Goal: Transaction & Acquisition: Download file/media

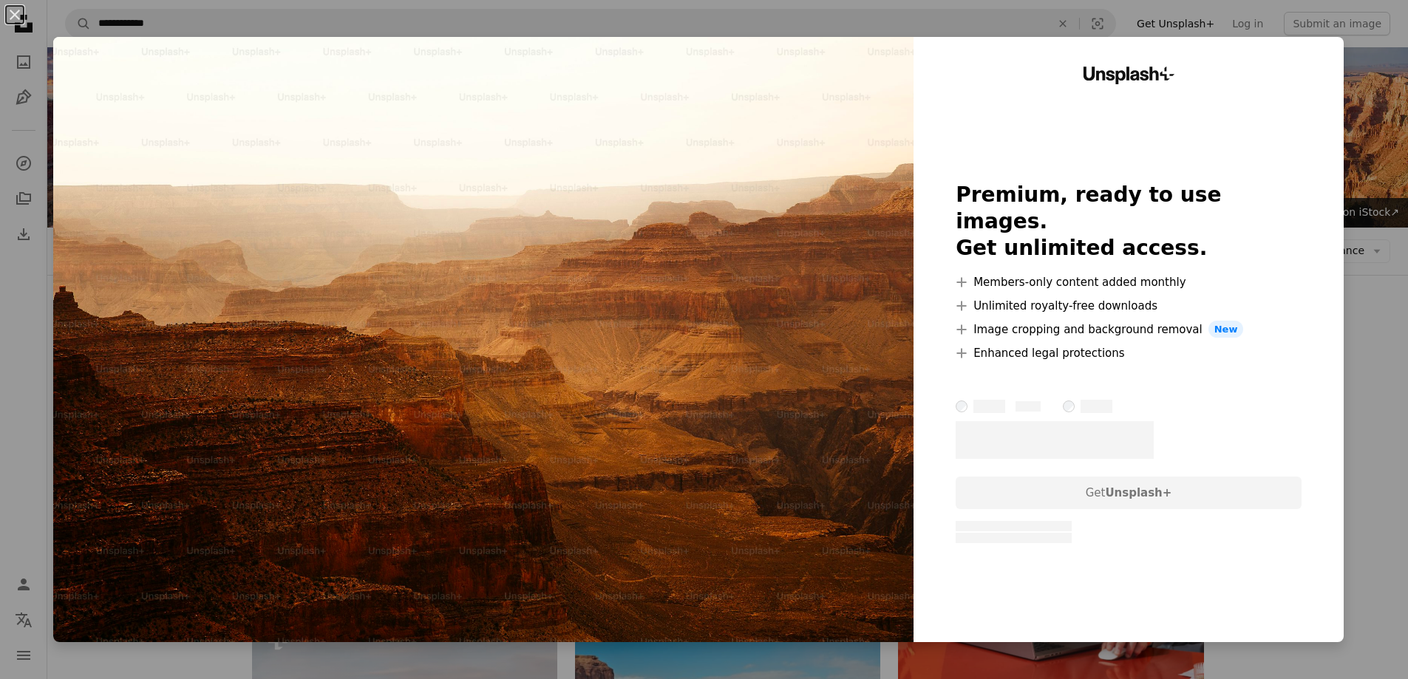
scroll to position [1626, 0]
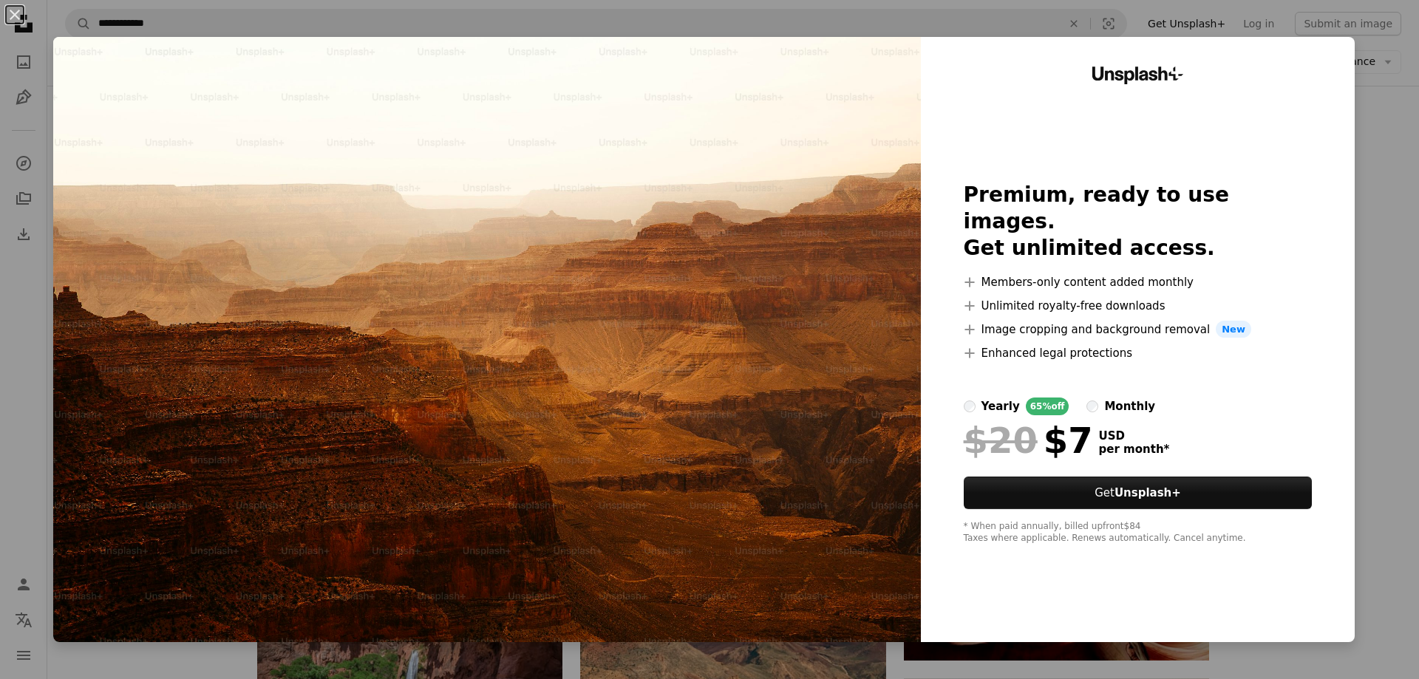
click at [1375, 152] on div "An X shape Unsplash+ Premium, ready to use images. Get unlimited access. A plus…" at bounding box center [709, 339] width 1419 height 679
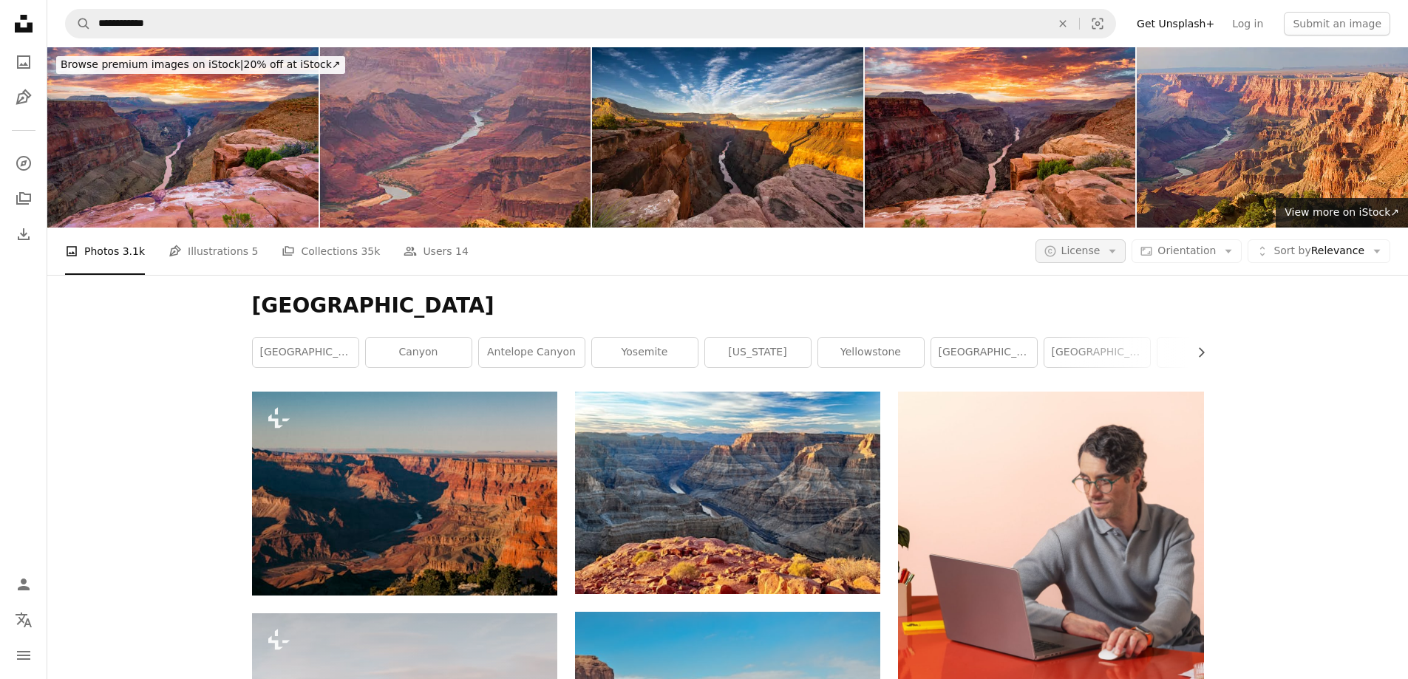
click at [1126, 239] on button "A copyright icon © License Arrow down" at bounding box center [1080, 251] width 91 height 24
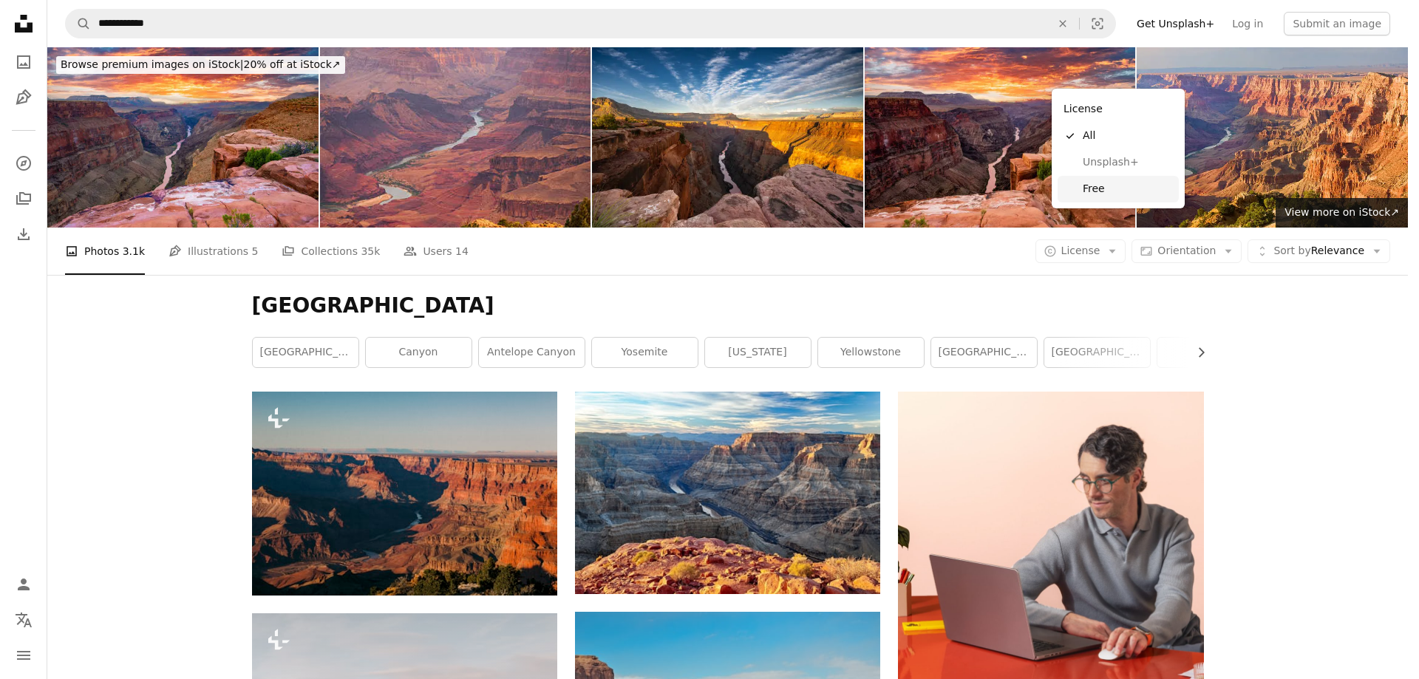
click at [1117, 177] on link "Free" at bounding box center [1118, 189] width 121 height 27
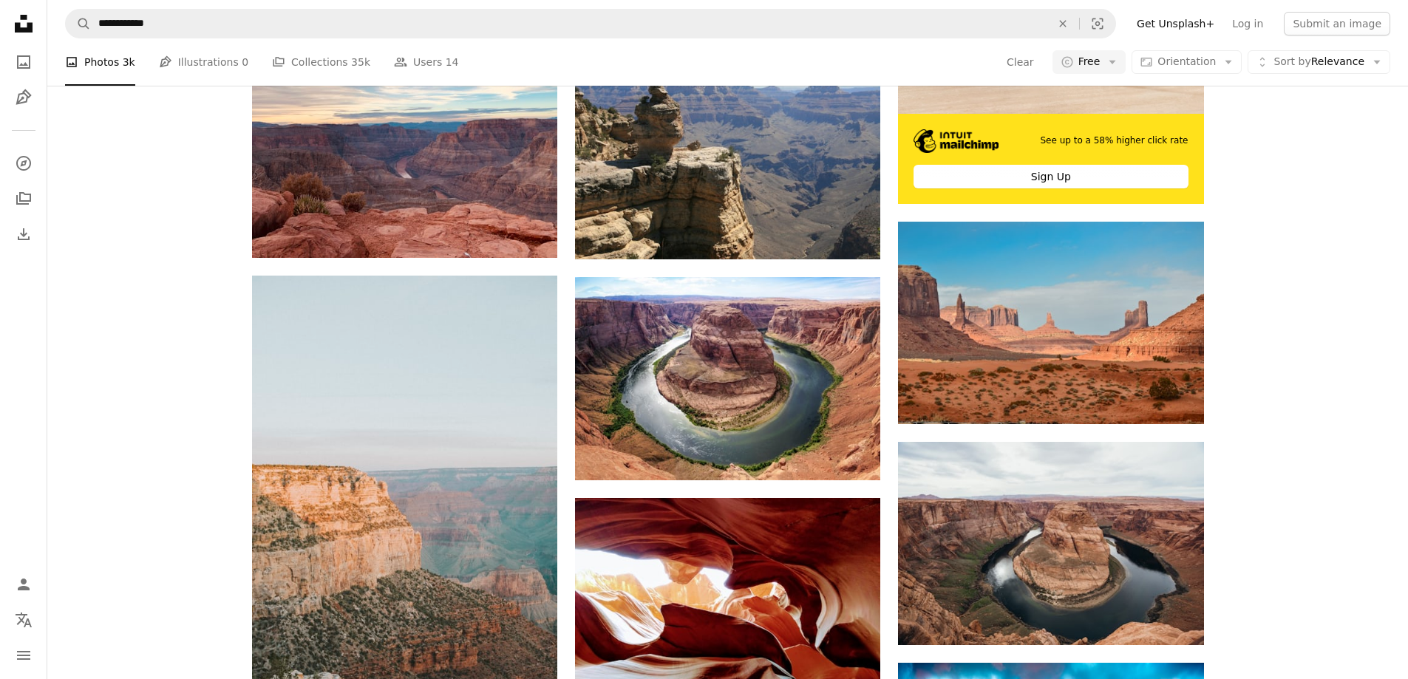
scroll to position [591, 0]
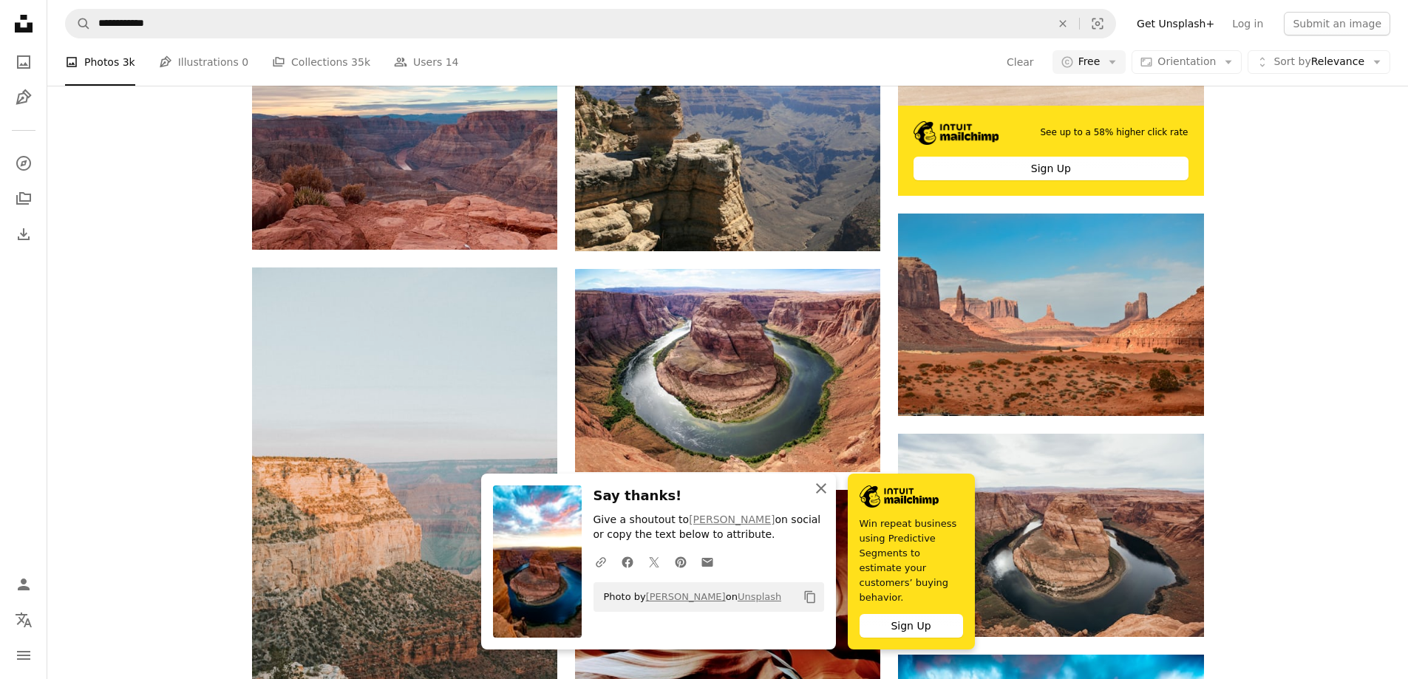
click at [830, 497] on icon "An X shape" at bounding box center [821, 489] width 18 height 18
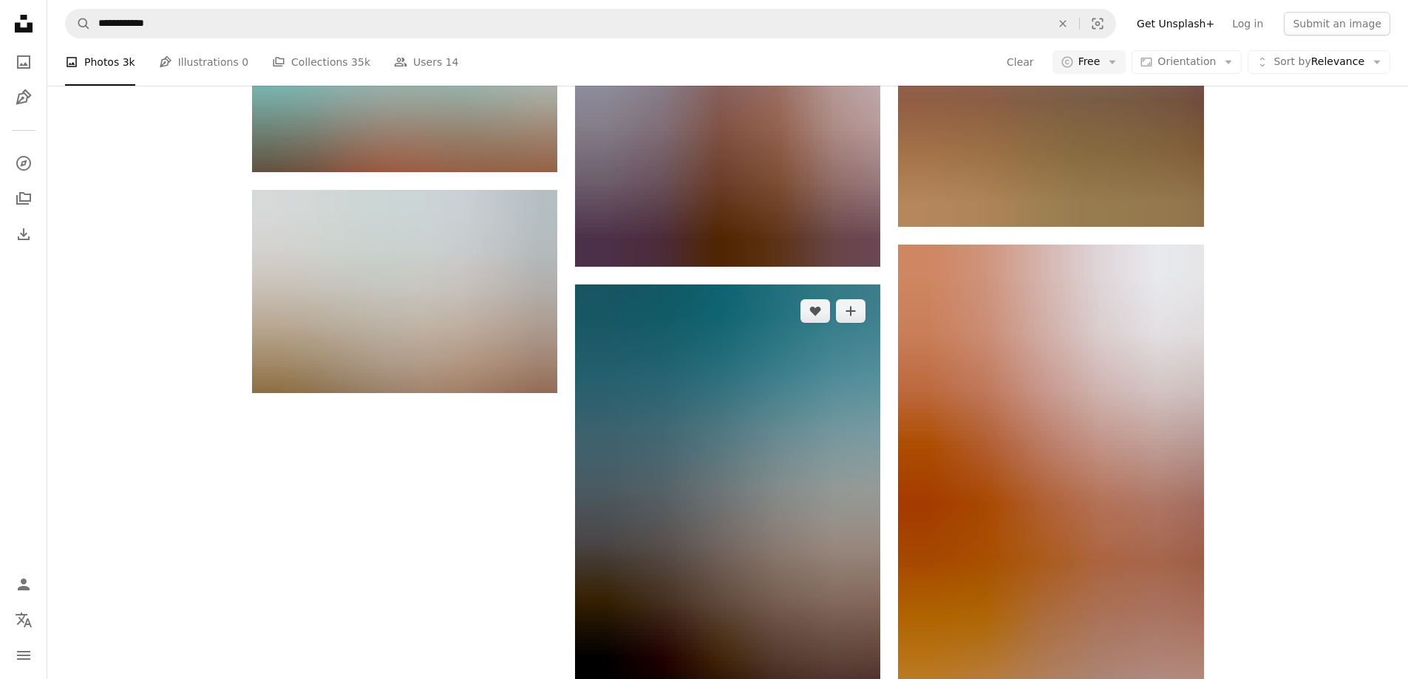
scroll to position [1995, 0]
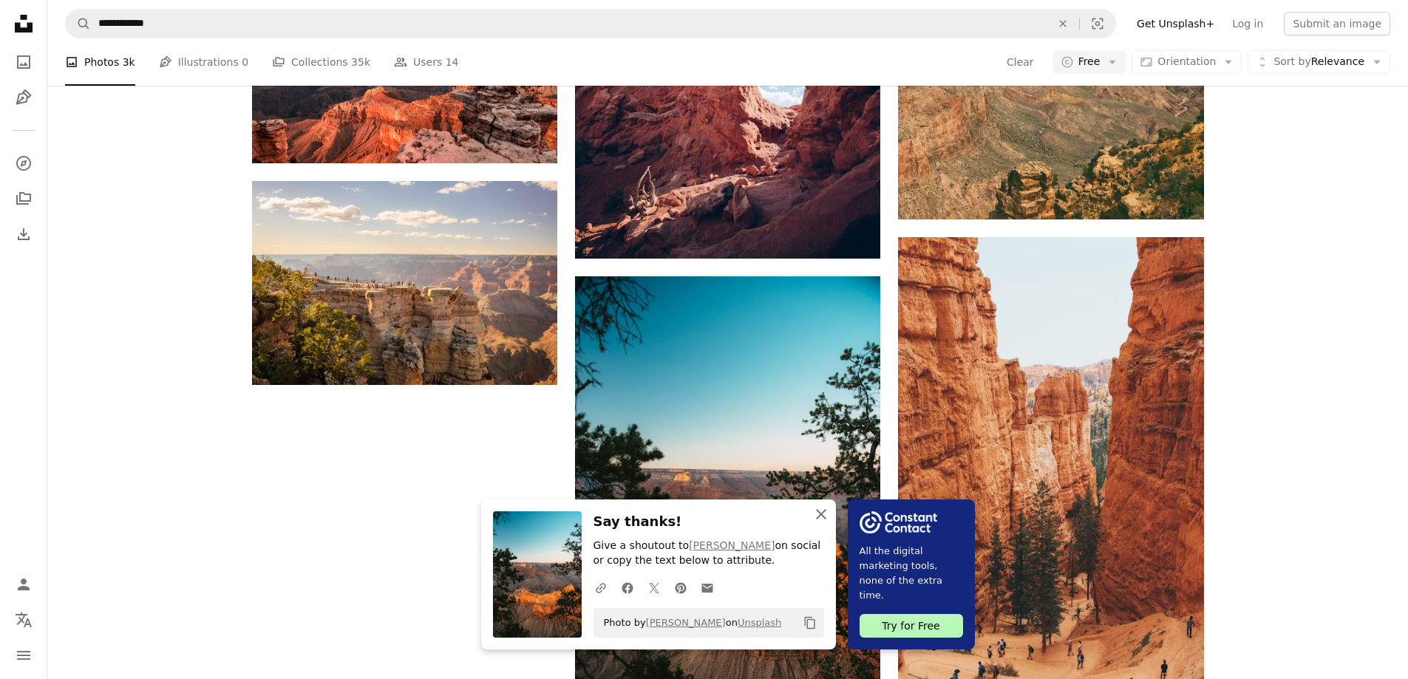
click at [830, 516] on icon "An X shape" at bounding box center [821, 515] width 18 height 18
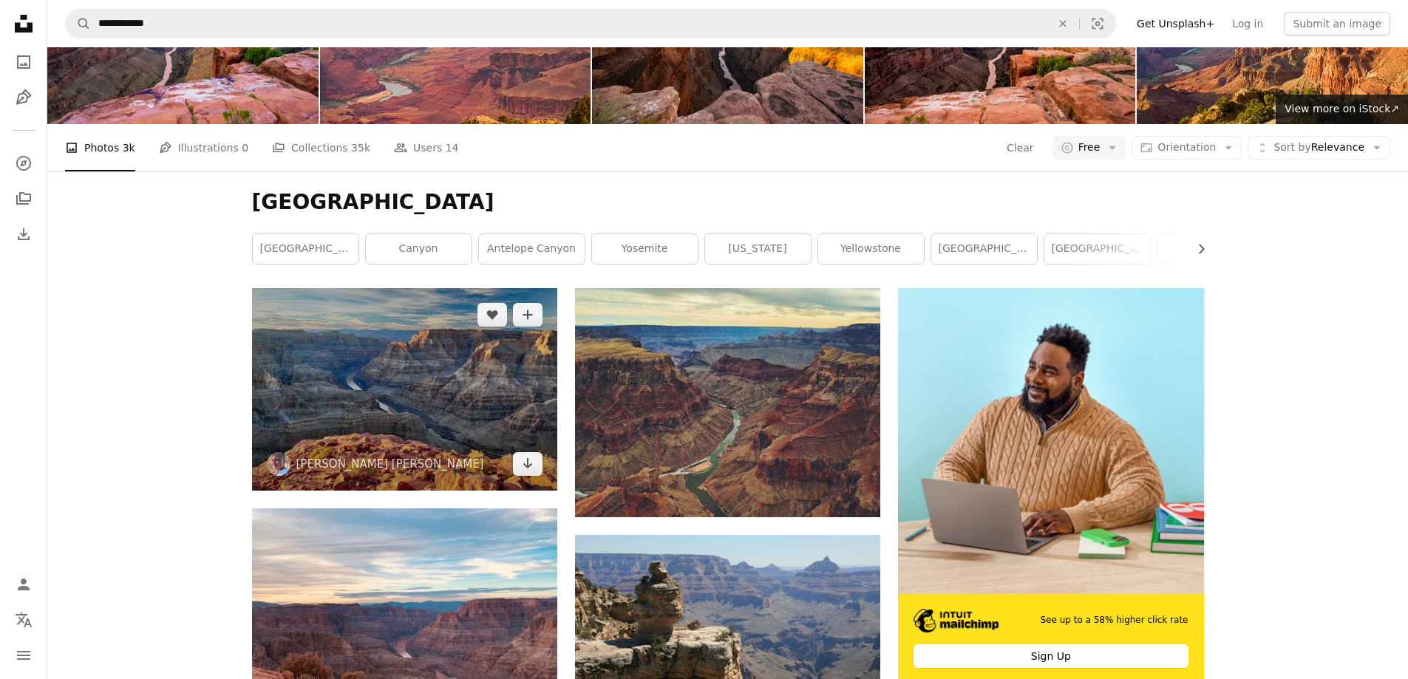
scroll to position [0, 0]
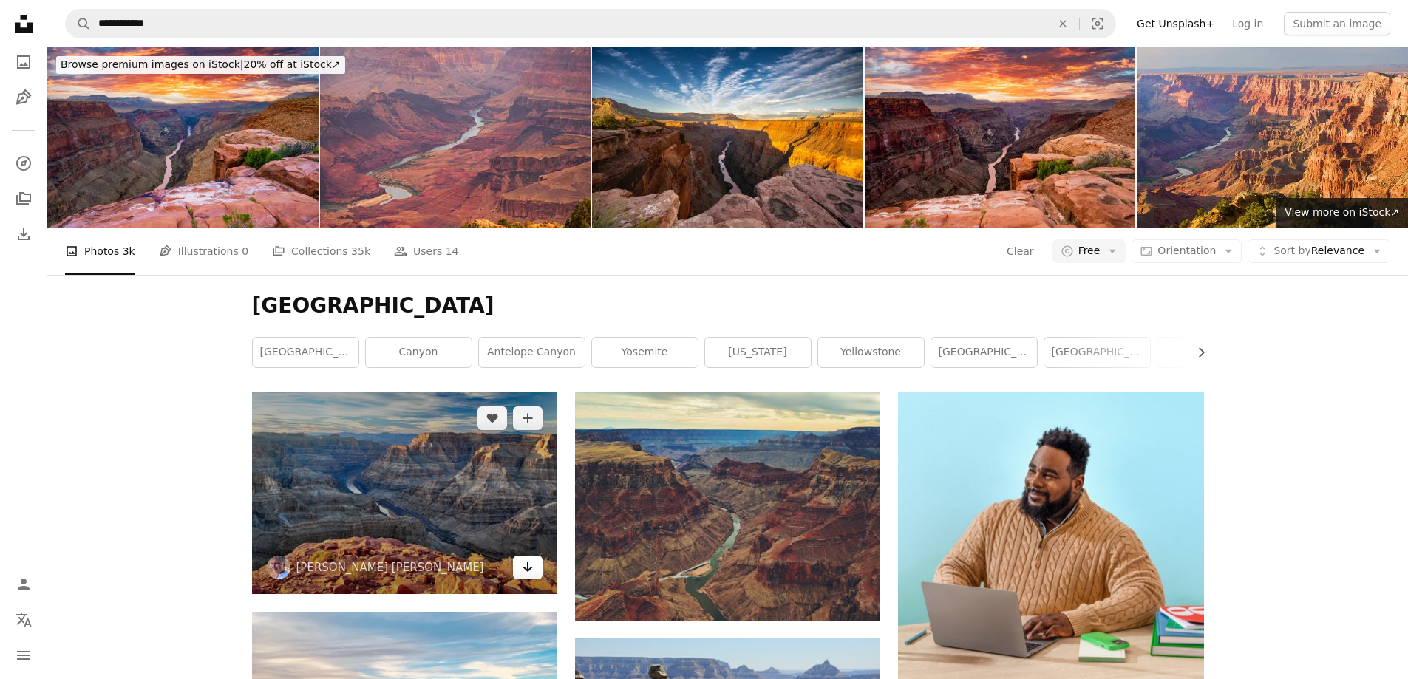
click at [529, 558] on icon "Arrow pointing down" at bounding box center [528, 567] width 12 height 18
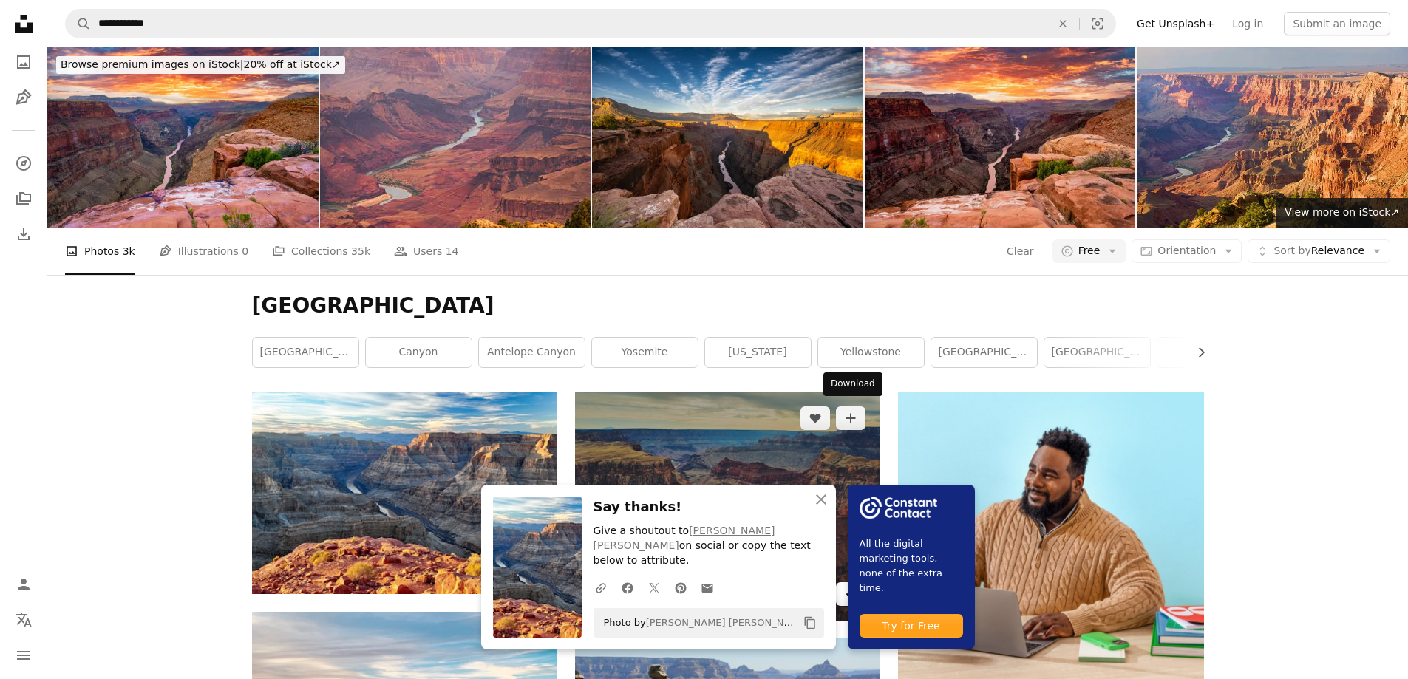
click at [857, 585] on icon "Arrow pointing down" at bounding box center [851, 594] width 12 height 18
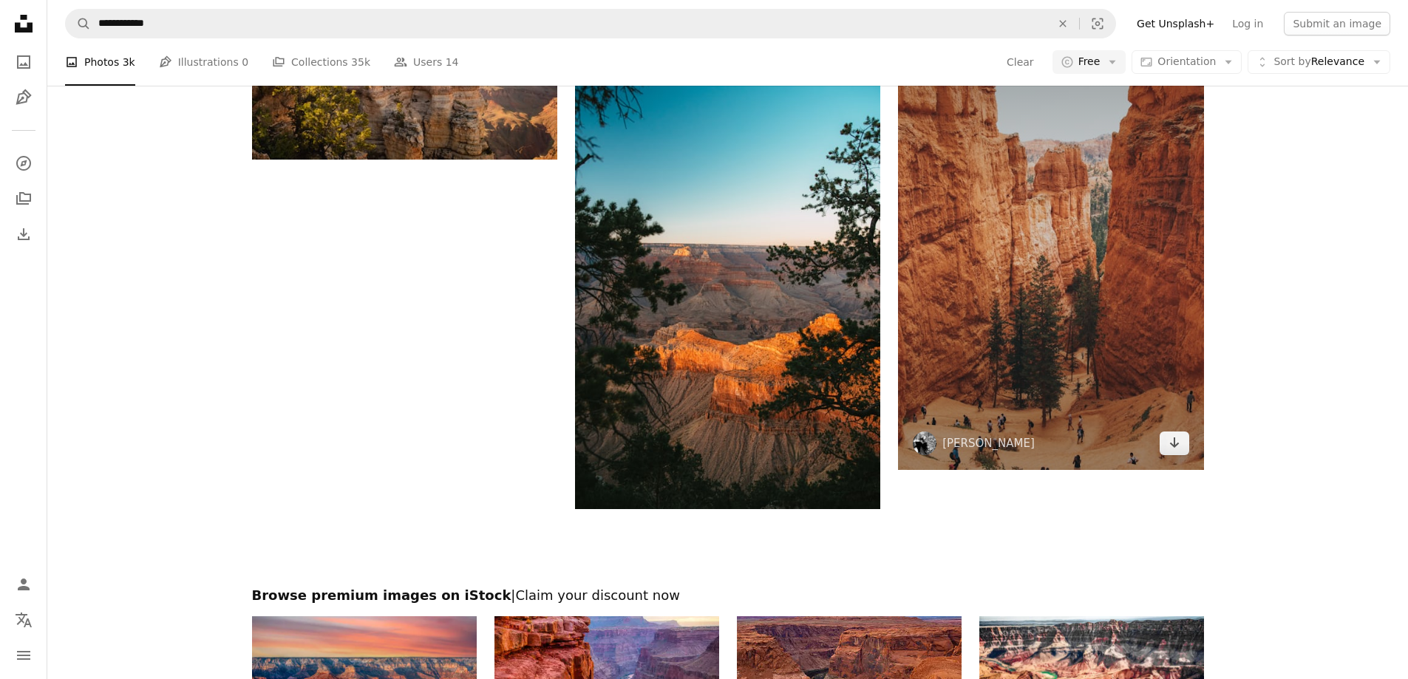
scroll to position [2224, 0]
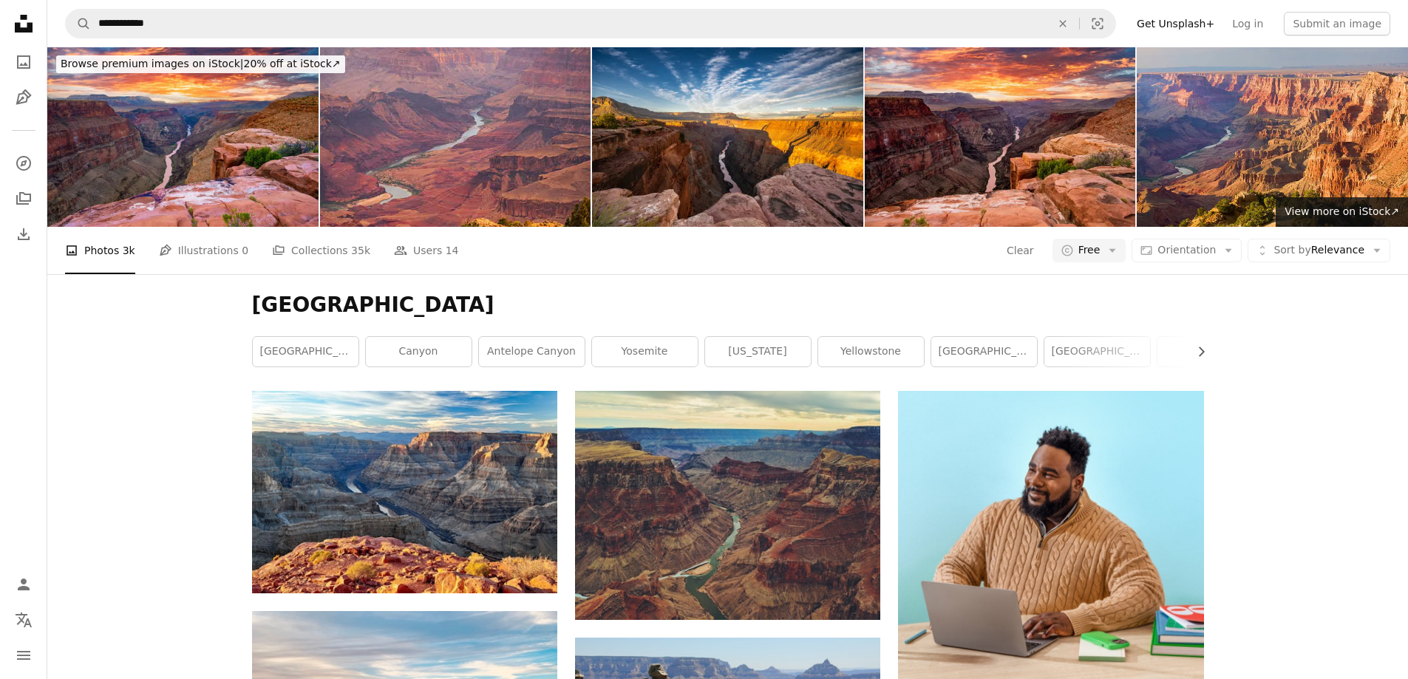
scroll to position [0, 0]
click at [1126, 239] on button "A copyright icon © Free Arrow down" at bounding box center [1089, 251] width 74 height 24
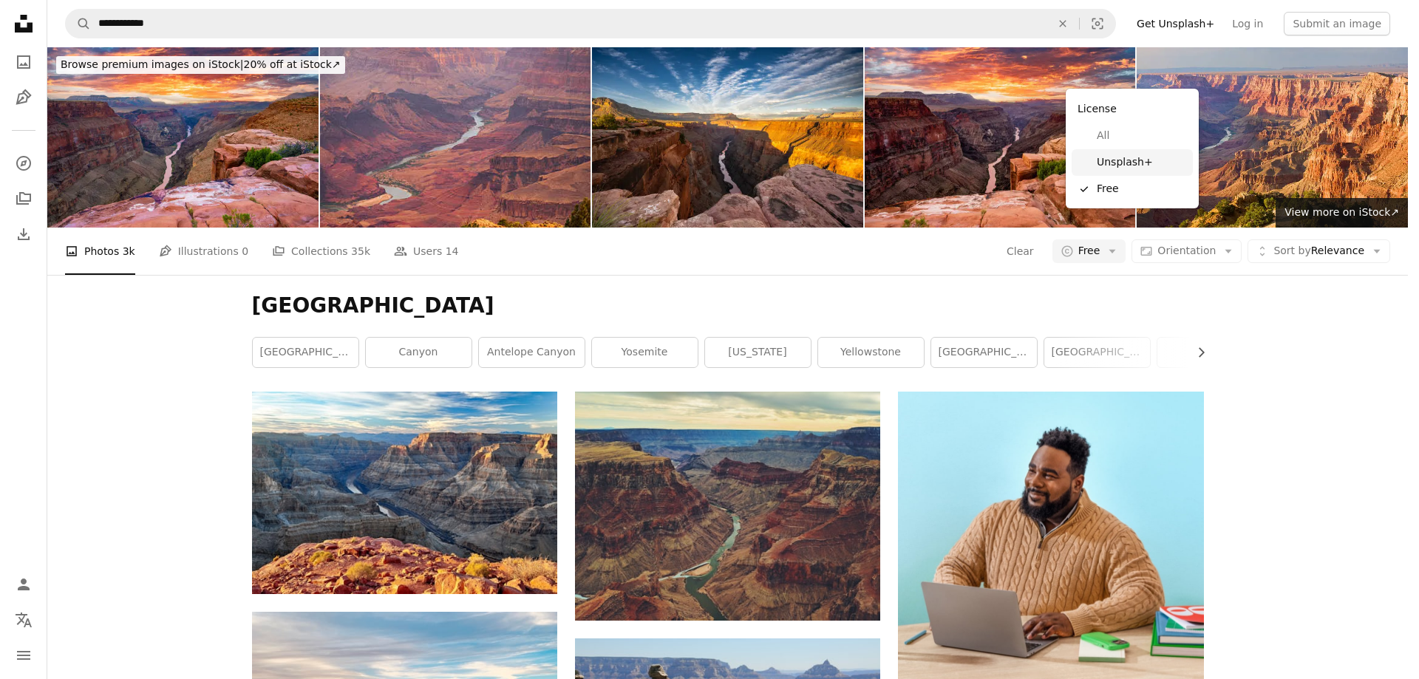
click at [1120, 159] on span "Unsplash+" at bounding box center [1142, 162] width 90 height 15
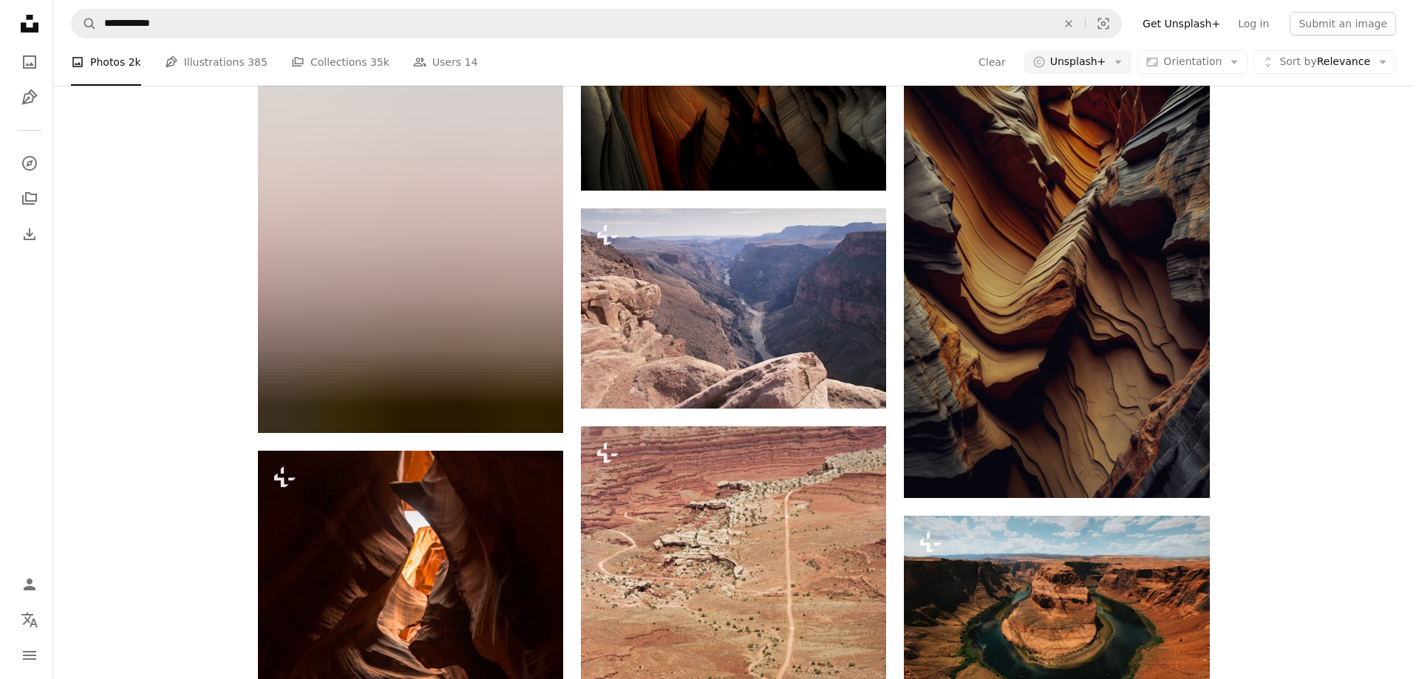
scroll to position [7243, 0]
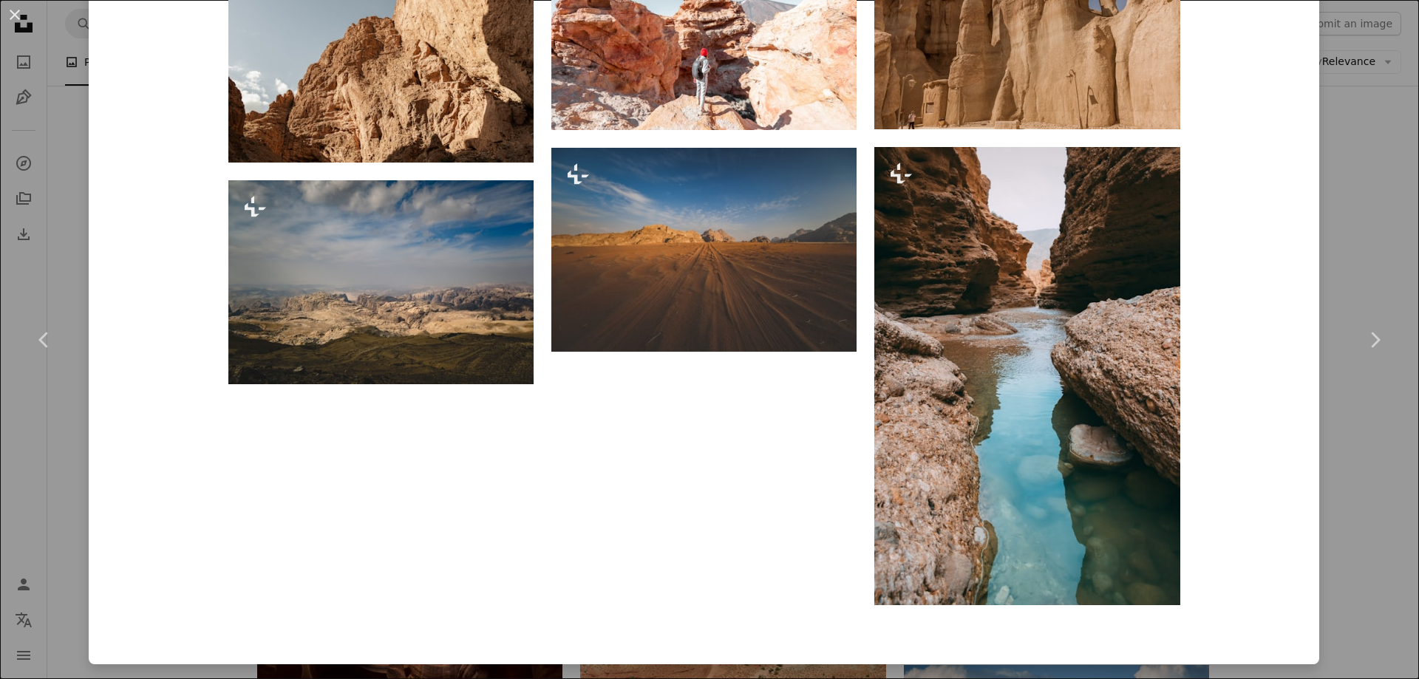
scroll to position [4477, 0]
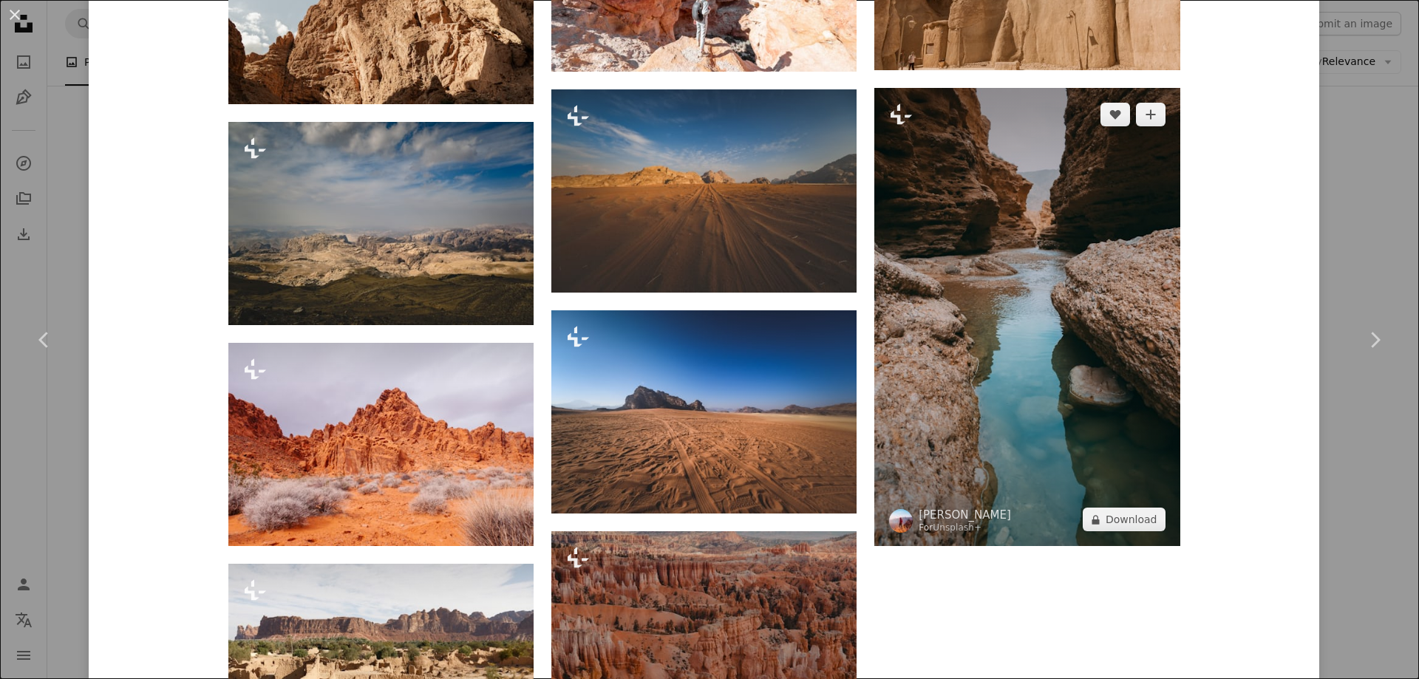
click at [1036, 392] on img at bounding box center [1026, 317] width 305 height 458
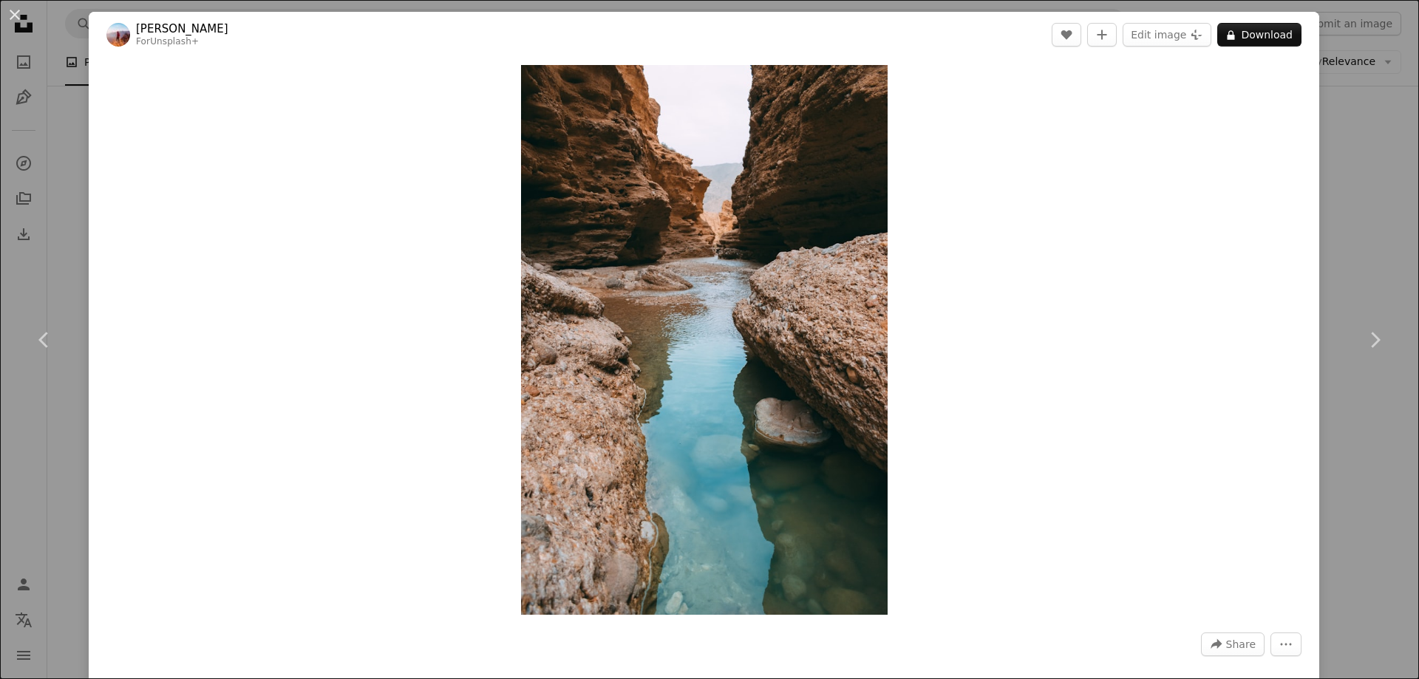
drag, startPoint x: 751, startPoint y: 336, endPoint x: 1203, endPoint y: 279, distance: 455.8
click at [1205, 262] on div "Zoom in" at bounding box center [704, 340] width 1231 height 565
